Goal: Task Accomplishment & Management: Use online tool/utility

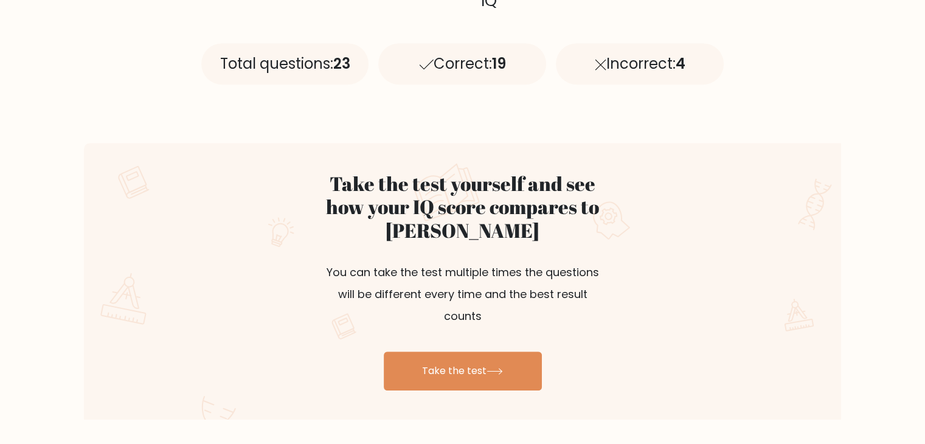
scroll to position [608, 0]
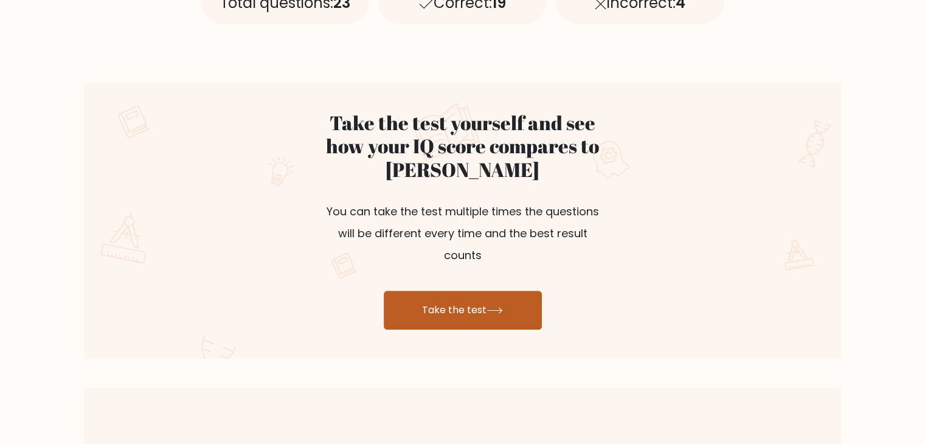
click at [494, 291] on link "Take the test" at bounding box center [463, 310] width 158 height 39
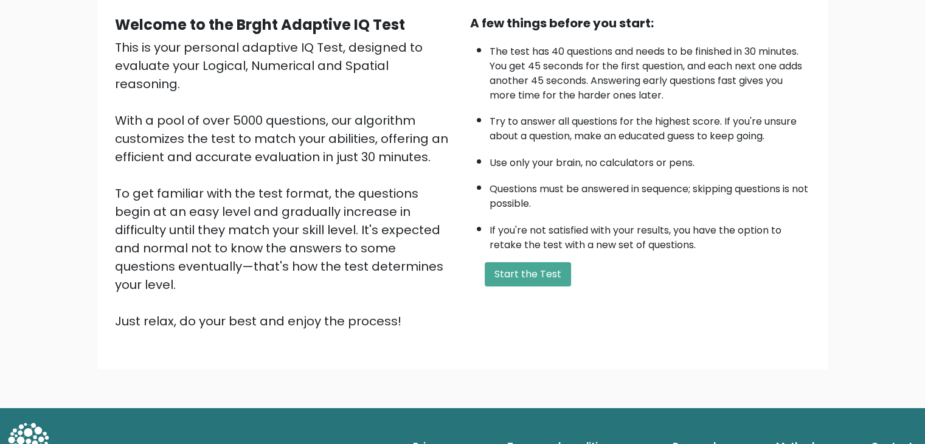
scroll to position [113, 0]
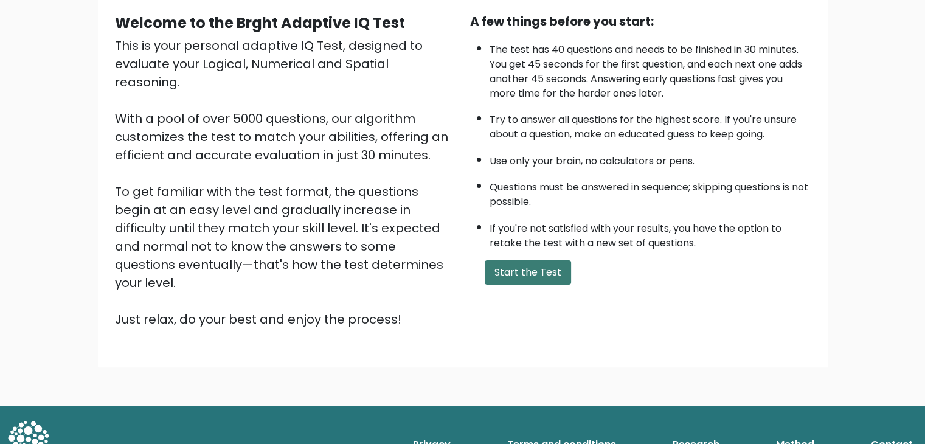
click at [508, 265] on button "Start the Test" at bounding box center [528, 272] width 86 height 24
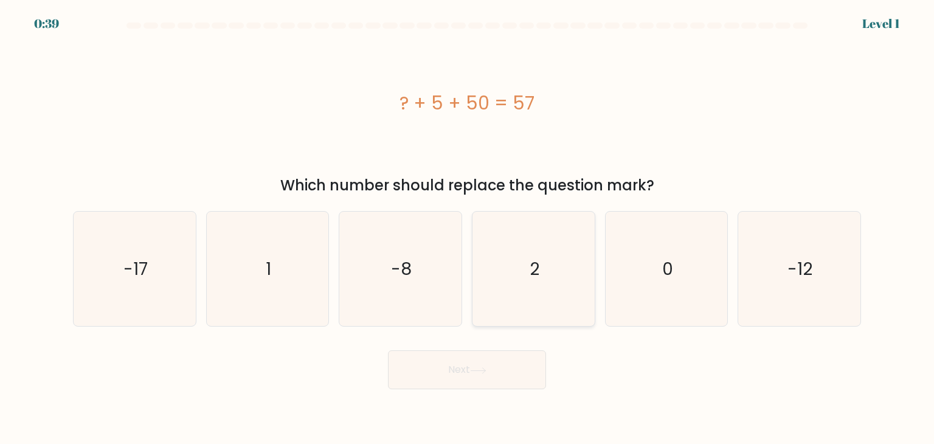
click at [506, 272] on icon "2" at bounding box center [533, 269] width 114 height 114
click at [468, 228] on input "d. 2" at bounding box center [467, 225] width 1 height 6
radio input "true"
click at [455, 367] on button "Next" at bounding box center [467, 369] width 158 height 39
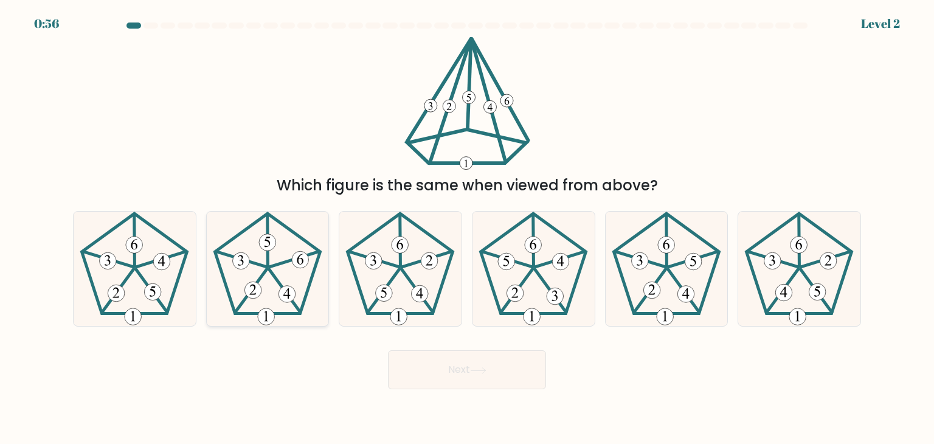
click at [271, 270] on 627 at bounding box center [284, 290] width 31 height 43
click at [467, 228] on input "b." at bounding box center [467, 225] width 1 height 6
radio input "true"
click at [463, 351] on button "Next" at bounding box center [467, 369] width 158 height 39
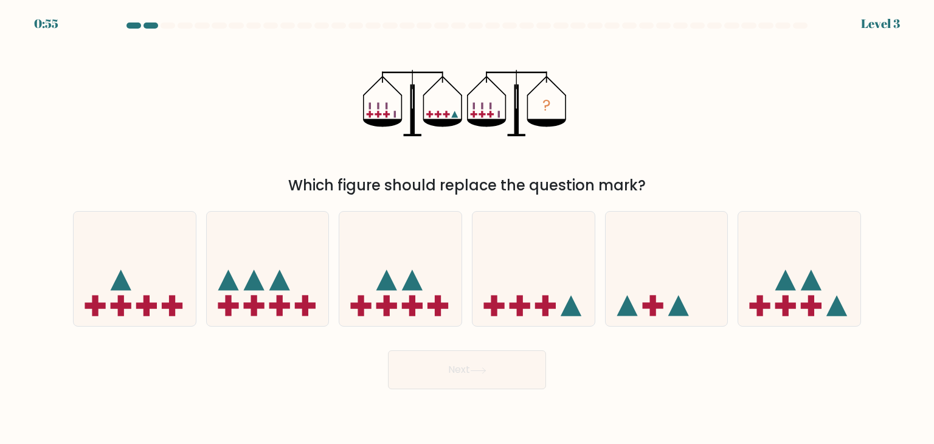
click at [470, 379] on button "Next" at bounding box center [467, 369] width 158 height 39
click at [691, 136] on div "? Which figure should replace the question mark?" at bounding box center [467, 116] width 803 height 160
